Goal: Download file/media

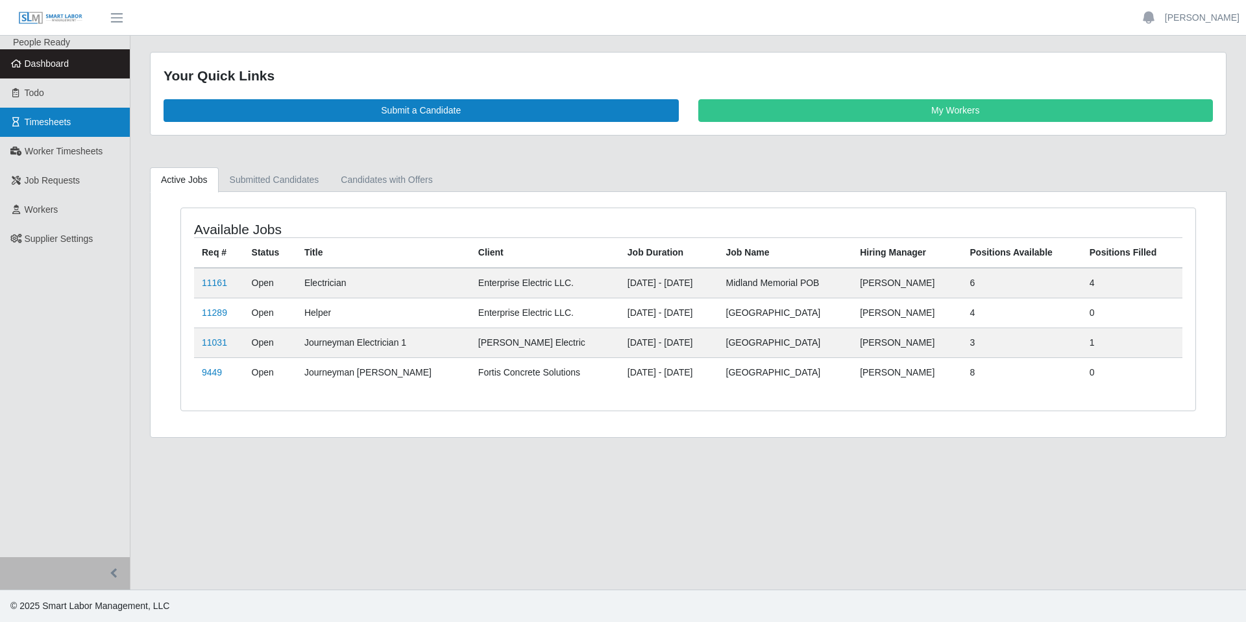
click at [71, 130] on link "Timesheets" at bounding box center [65, 122] width 130 height 29
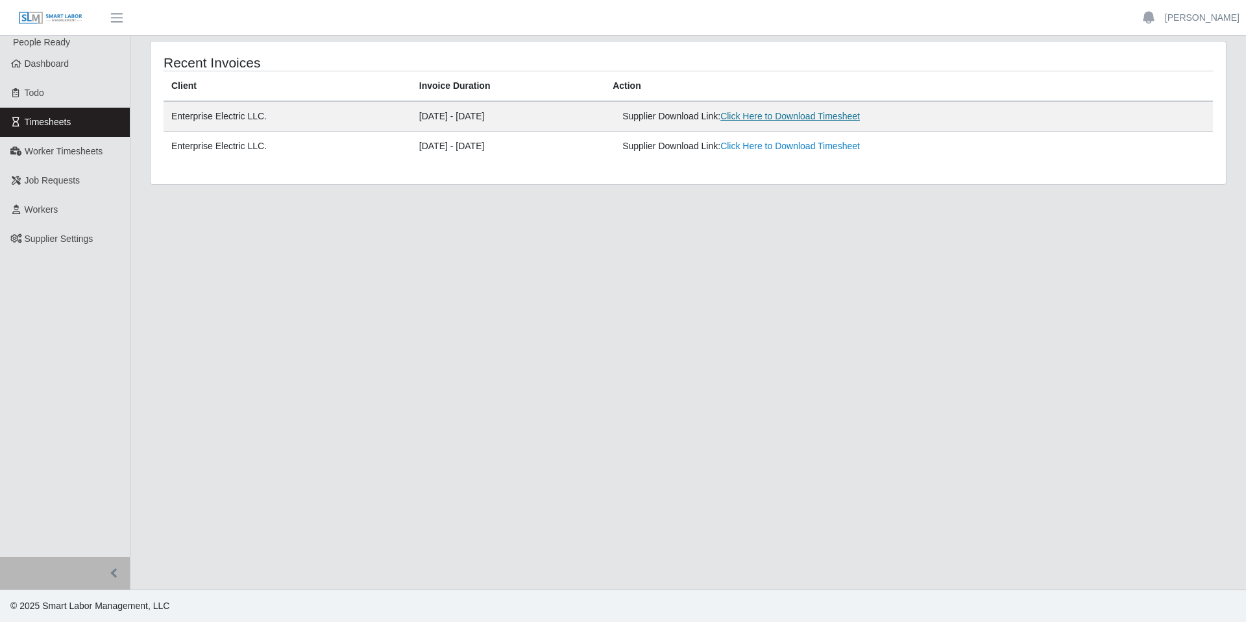
click at [800, 118] on link "Click Here to Download Timesheet" at bounding box center [791, 116] width 140 height 10
click at [1205, 21] on link "[PERSON_NAME]" at bounding box center [1202, 18] width 75 height 14
click at [1198, 86] on link "Logout" at bounding box center [1187, 90] width 117 height 27
